Goal: Information Seeking & Learning: Learn about a topic

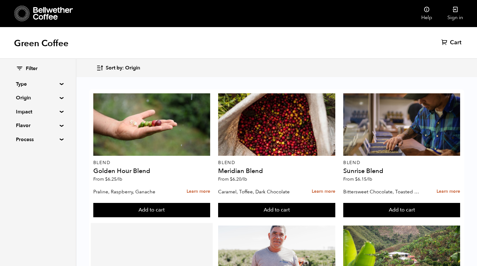
scroll to position [107, 0]
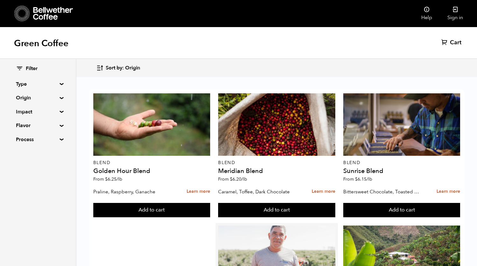
click at [251, 226] on div at bounding box center [276, 257] width 117 height 62
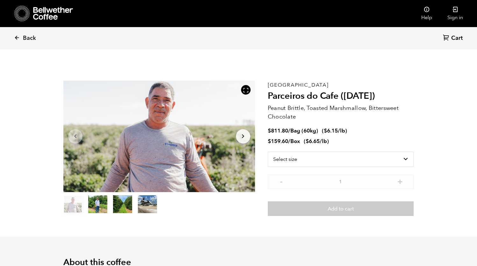
scroll to position [277, 339]
click at [15, 39] on icon at bounding box center [17, 38] width 6 height 6
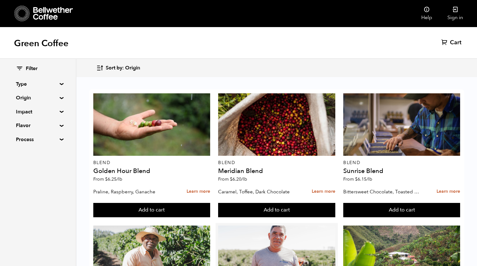
scroll to position [143, 0]
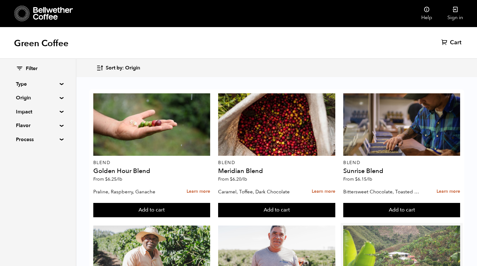
click at [373, 226] on div at bounding box center [401, 257] width 117 height 62
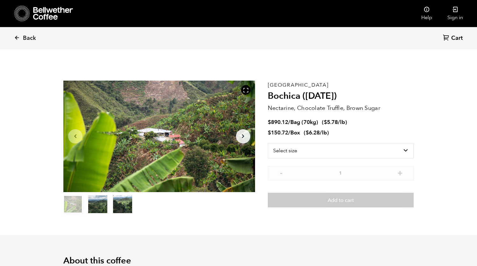
scroll to position [277, 339]
click at [17, 39] on icon at bounding box center [17, 38] width 6 height 6
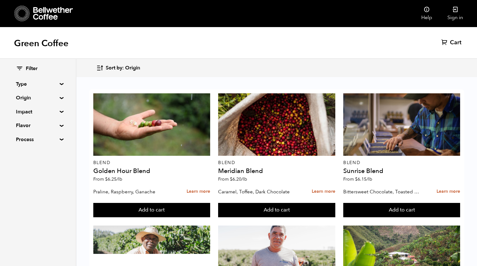
scroll to position [377, 0]
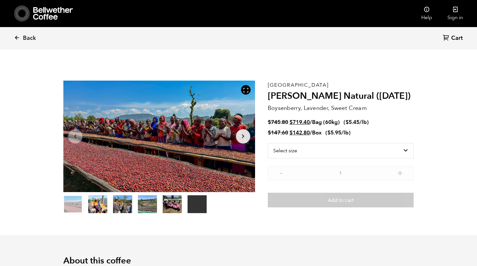
scroll to position [277, 339]
click at [28, 38] on span "Back" at bounding box center [29, 38] width 13 height 8
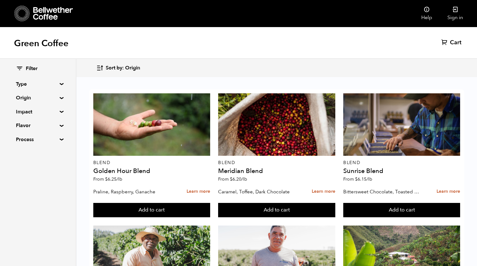
scroll to position [358, 0]
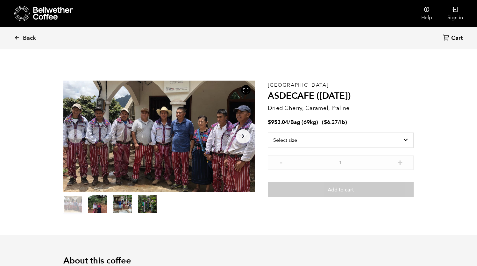
scroll to position [277, 339]
click at [26, 38] on span "Back" at bounding box center [29, 38] width 13 height 8
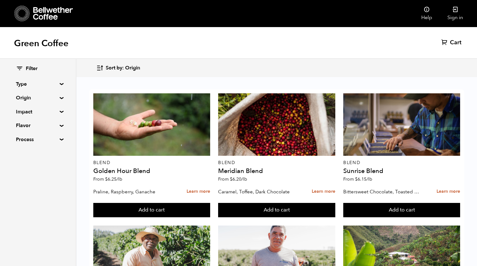
scroll to position [551, 0]
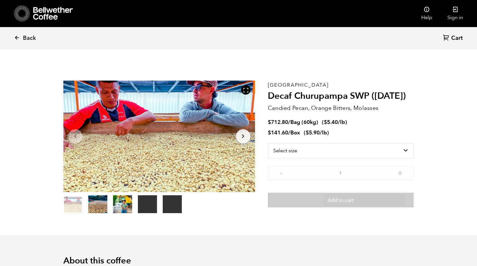
scroll to position [277, 339]
click at [25, 39] on span "Back" at bounding box center [29, 38] width 13 height 8
